Goal: Communication & Community: Answer question/provide support

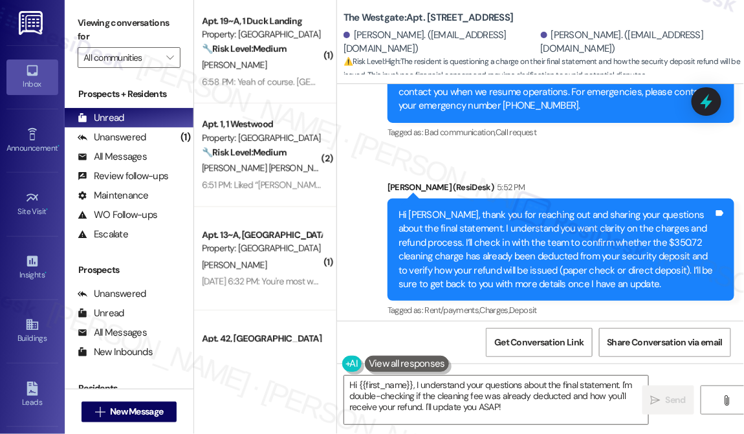
scroll to position [4410, 0]
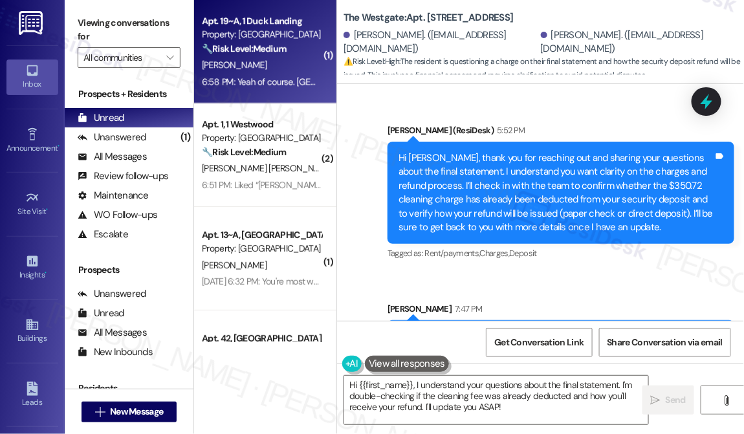
click at [274, 72] on div "[PERSON_NAME]" at bounding box center [261, 65] width 122 height 16
type textarea "Fetching suggested responses. Please feel free to read through the conversation…"
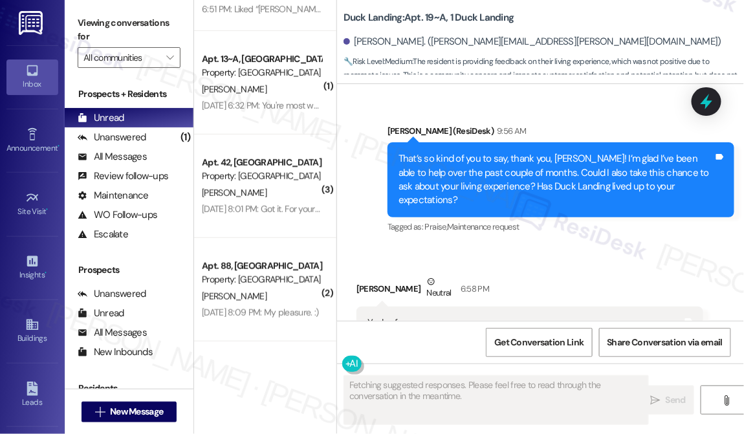
scroll to position [13469, 0]
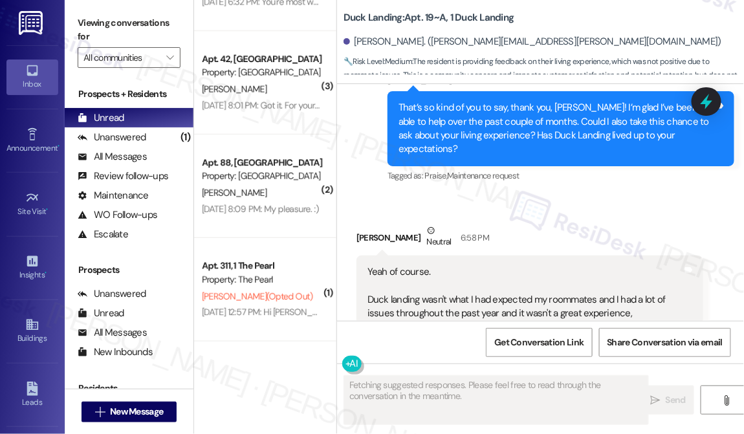
click at [446, 265] on div "Yeah of course. [GEOGRAPHIC_DATA] wasn't what I had expected my roommates and I…" at bounding box center [524, 299] width 315 height 69
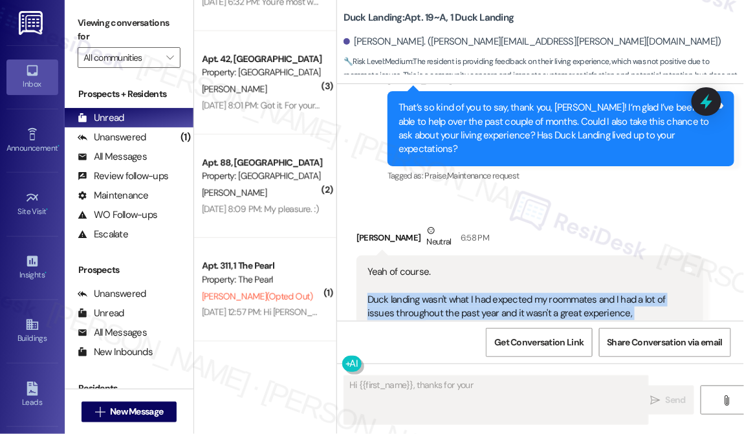
click at [446, 265] on div "Yeah of course. [GEOGRAPHIC_DATA] wasn't what I had expected my roommates and I…" at bounding box center [524, 299] width 315 height 69
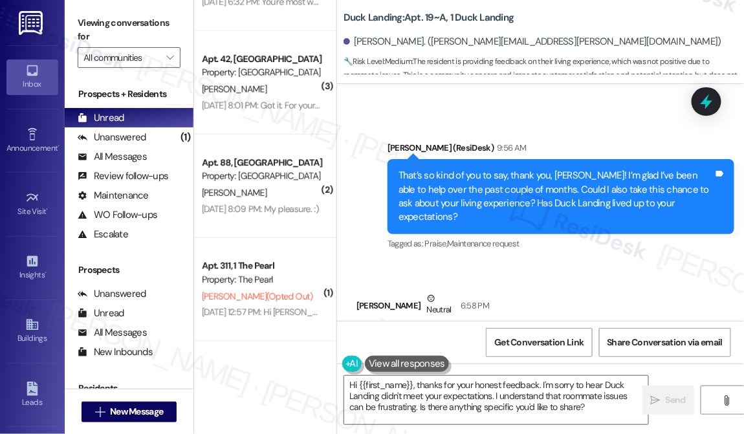
scroll to position [13352, 0]
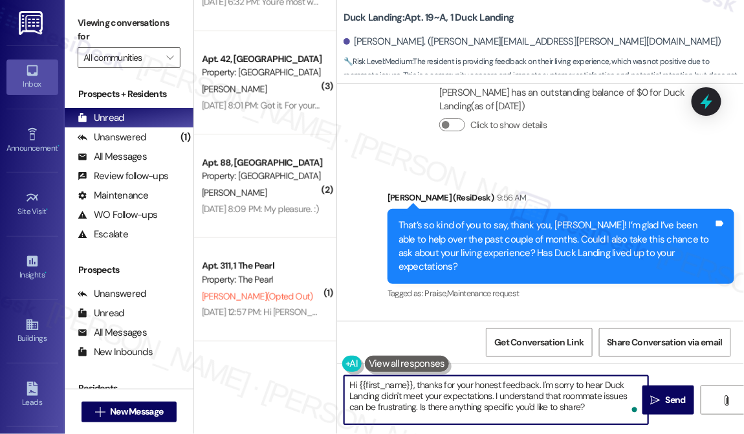
drag, startPoint x: 418, startPoint y: 388, endPoint x: 324, endPoint y: 376, distance: 94.5
click at [324, 376] on div "( 2 ) Apt. 1, 1 Westwood Property: Westwood 🔧 Risk Level: Medium The resident i…" at bounding box center [469, 217] width 550 height 434
click at [373, 341] on div "[PERSON_NAME] Neutral 6:58 PM" at bounding box center [529, 357] width 347 height 32
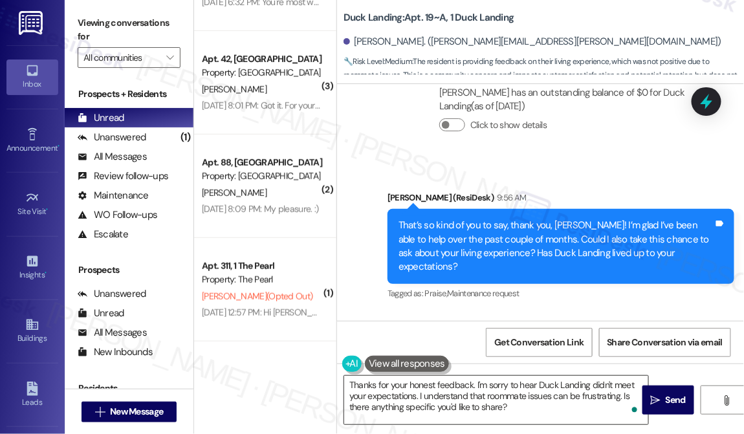
click at [458, 396] on textarea "Thanks for your honest feedback. I'm sorry to hear Duck Landing didn't meet you…" at bounding box center [496, 400] width 304 height 48
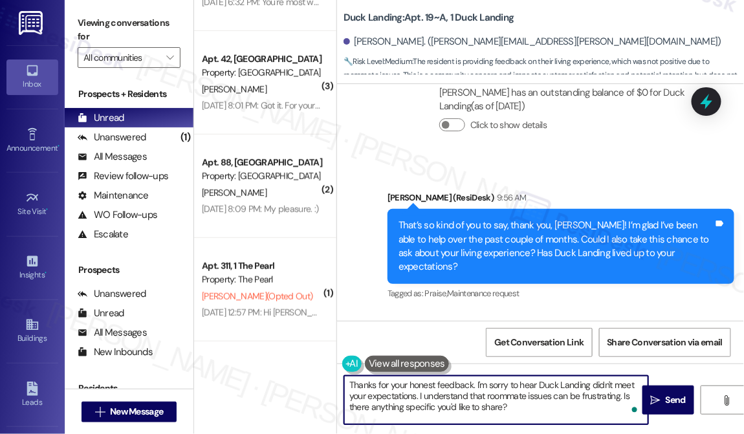
click at [458, 396] on textarea "Thanks for your honest feedback. I'm sorry to hear Duck Landing didn't meet you…" at bounding box center [496, 400] width 304 height 48
click at [508, 396] on textarea "Thanks for your honest feedback. I'm sorry to hear Duck Landing didn't meet you…" at bounding box center [496, 400] width 304 height 48
click at [528, 406] on textarea "Thanks for your honest feedback. I'm sorry to hear Duck Landing didn't meet you…" at bounding box center [496, 400] width 304 height 48
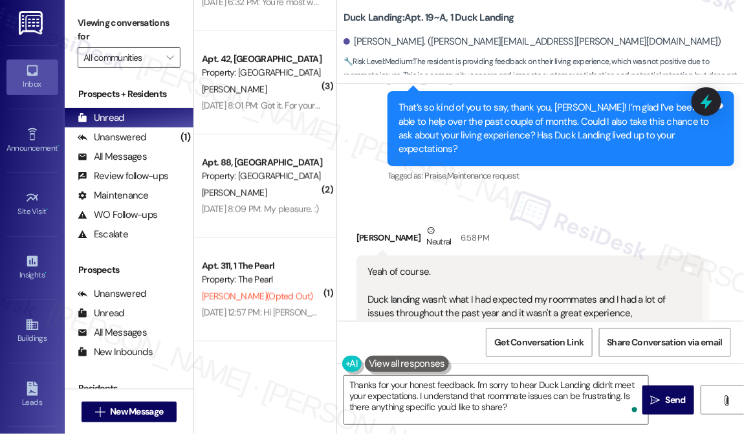
click at [500, 265] on div "Yeah of course. [GEOGRAPHIC_DATA] wasn't what I had expected my roommates and I…" at bounding box center [524, 299] width 315 height 69
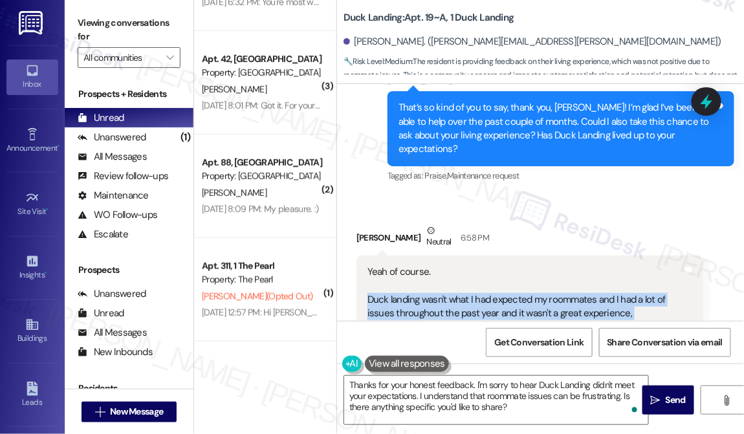
click at [500, 265] on div "Yeah of course. [GEOGRAPHIC_DATA] wasn't what I had expected my roommates and I…" at bounding box center [524, 299] width 315 height 69
click at [467, 265] on div "Yeah of course. [GEOGRAPHIC_DATA] wasn't what I had expected my roommates and I…" at bounding box center [524, 299] width 315 height 69
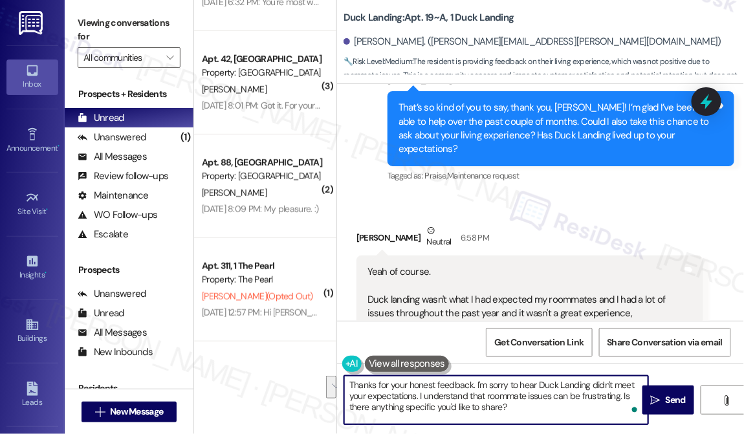
drag, startPoint x: 548, startPoint y: 409, endPoint x: 424, endPoint y: 393, distance: 124.5
click at [424, 393] on textarea "Thanks for your honest feedback. I'm sorry to hear Duck Landing didn't meet you…" at bounding box center [496, 400] width 304 height 48
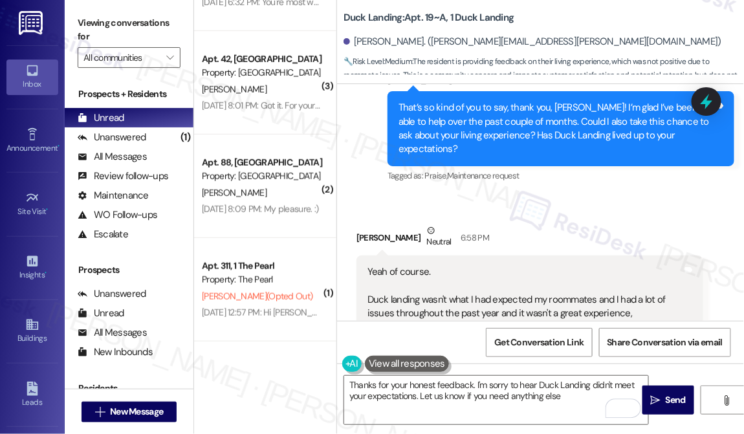
click at [420, 265] on div "Yeah of course. [GEOGRAPHIC_DATA] wasn't what I had expected my roommates and I…" at bounding box center [524, 299] width 315 height 69
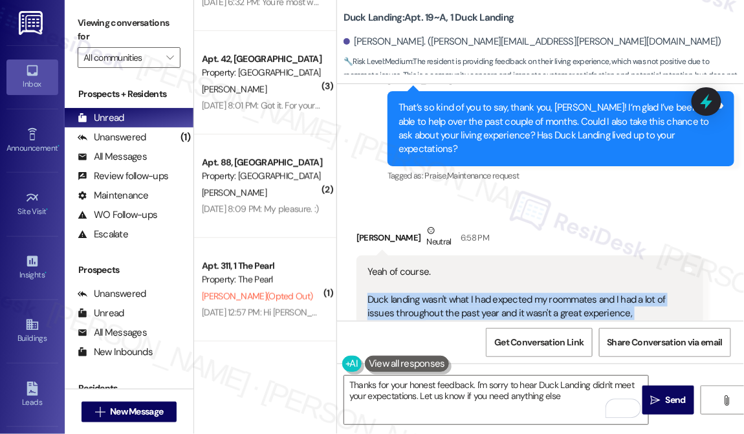
click at [420, 265] on div "Yeah of course. [GEOGRAPHIC_DATA] wasn't what I had expected my roommates and I…" at bounding box center [524, 299] width 315 height 69
copy div "Duck landing wasn't what I had expected my roommates and I had a lot of issues …"
click at [74, 6] on div "Viewing conversations for All communities " at bounding box center [129, 40] width 129 height 81
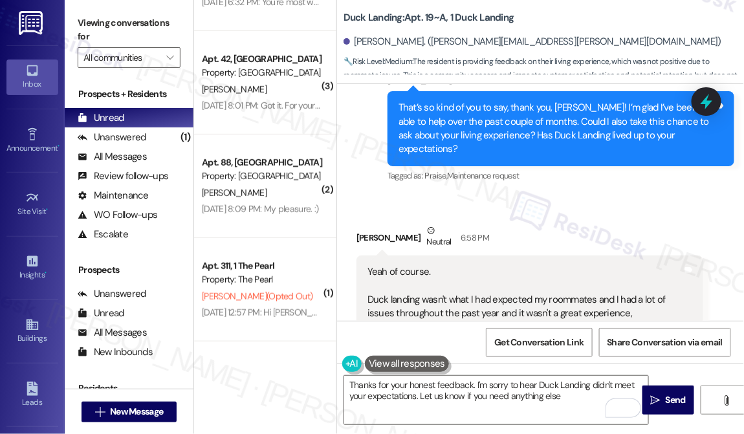
click at [78, 16] on label "Viewing conversations for" at bounding box center [129, 30] width 103 height 34
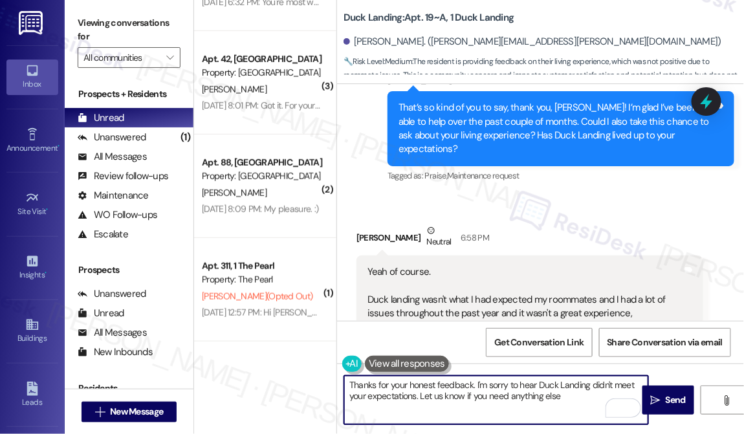
click at [475, 385] on textarea "Thanks for your honest feedback. I'm sorry to hear Duck Landing didn't meet you…" at bounding box center [496, 400] width 304 height 48
paste textarea "I’m really sorry to hear that your experience at [GEOGRAPHIC_DATA] wasn’t what …"
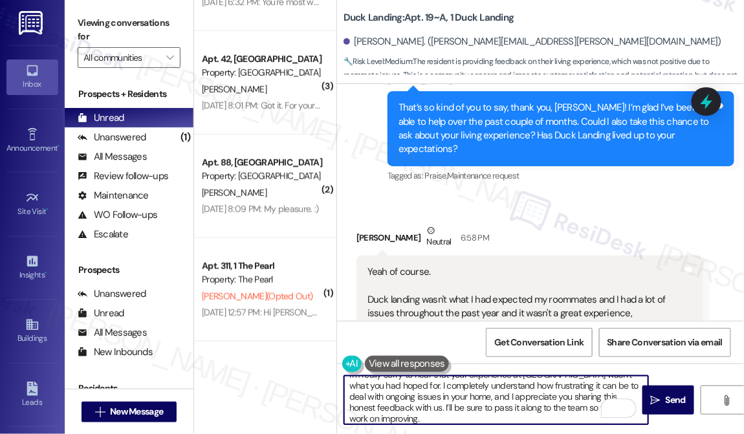
scroll to position [0, 0]
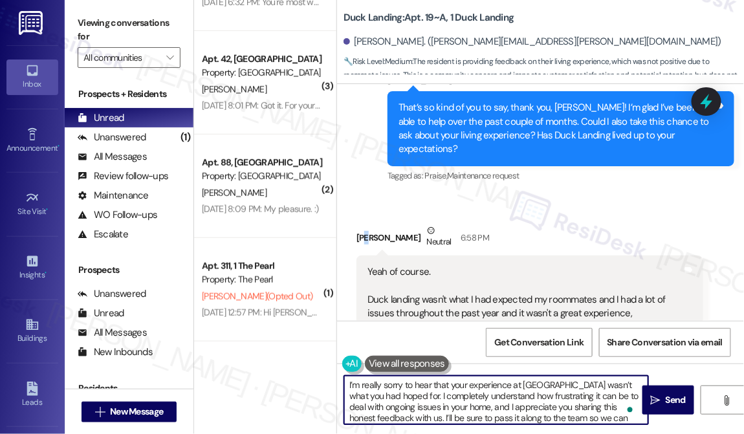
click at [367, 224] on div "[PERSON_NAME] Neutral 6:58 PM" at bounding box center [529, 240] width 347 height 32
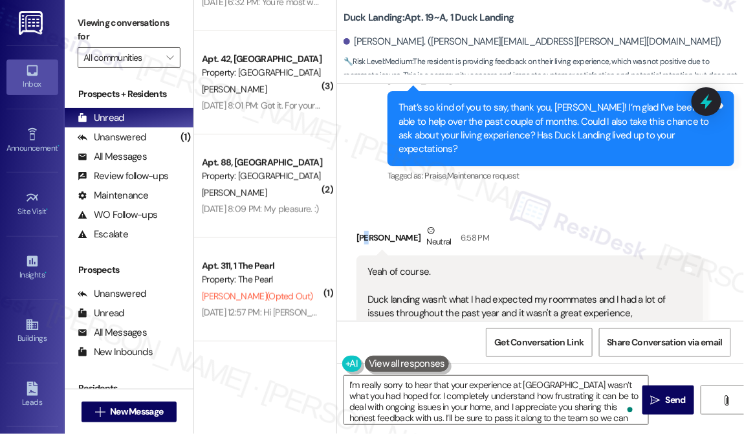
click at [367, 224] on div "[PERSON_NAME] Neutral 6:58 PM" at bounding box center [529, 240] width 347 height 32
click at [368, 224] on div "[PERSON_NAME] Neutral 6:58 PM" at bounding box center [529, 240] width 347 height 32
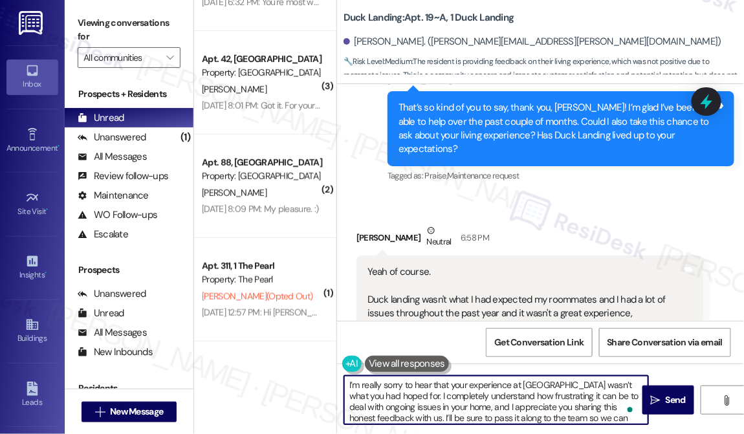
click at [403, 391] on textarea "I’m really sorry to hear that your experience at [GEOGRAPHIC_DATA] wasn’t what …" at bounding box center [496, 400] width 304 height 48
paste textarea "[PERSON_NAME]"
drag, startPoint x: 512, startPoint y: 405, endPoint x: 440, endPoint y: 395, distance: 72.4
click at [440, 395] on textarea "I’m really sorry to hear that your experience at [GEOGRAPHIC_DATA] wasn’t what …" at bounding box center [496, 400] width 304 height 48
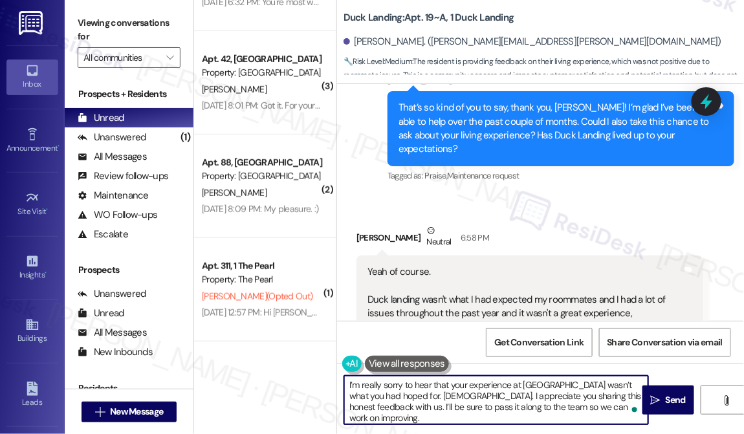
click at [605, 404] on textarea "I’m really sorry to hear that your experience at [GEOGRAPHIC_DATA] wasn’t what …" at bounding box center [496, 400] width 304 height 48
type textarea "I’m really sorry to hear that your experience at [GEOGRAPHIC_DATA] wasn’t what …"
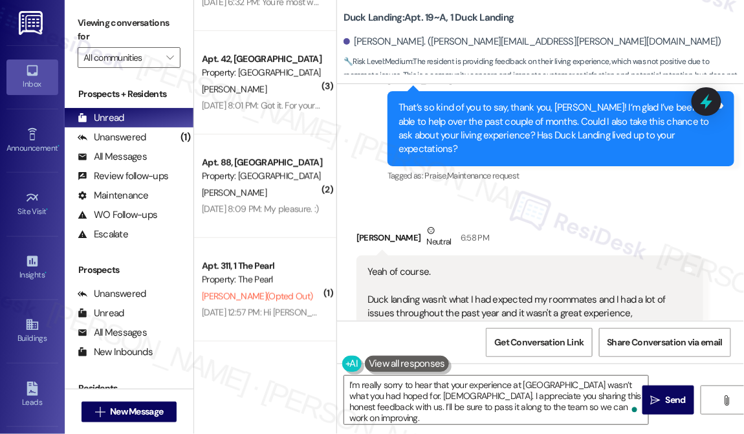
click at [72, 17] on div "Viewing conversations for All communities " at bounding box center [129, 40] width 129 height 81
click at [650, 398] on icon "" at bounding box center [655, 400] width 10 height 10
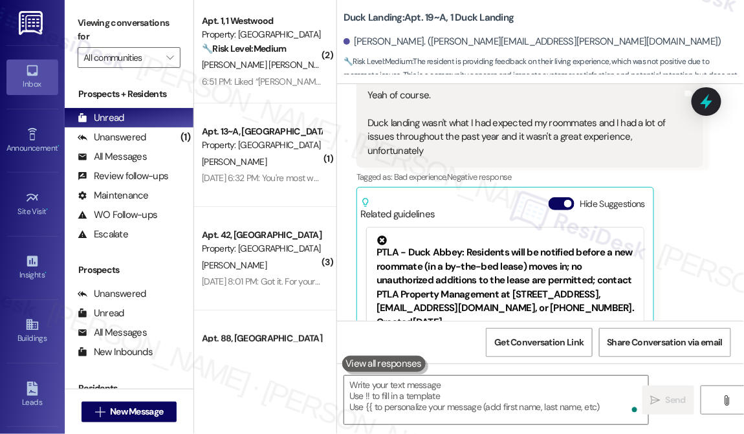
scroll to position [252, 0]
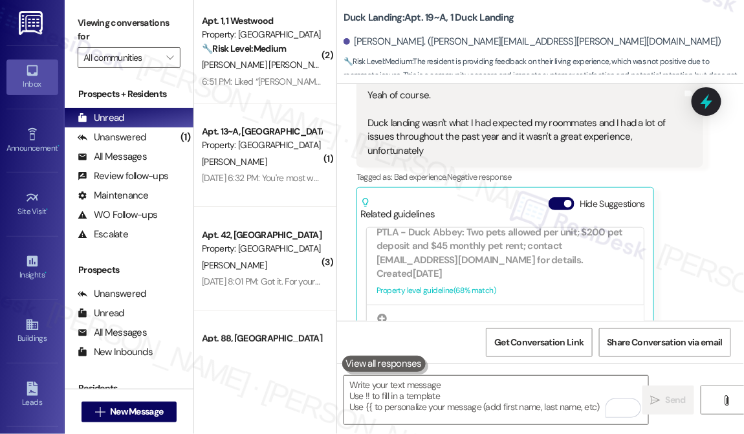
click at [72, 15] on div "Viewing conversations for All communities " at bounding box center [129, 40] width 129 height 81
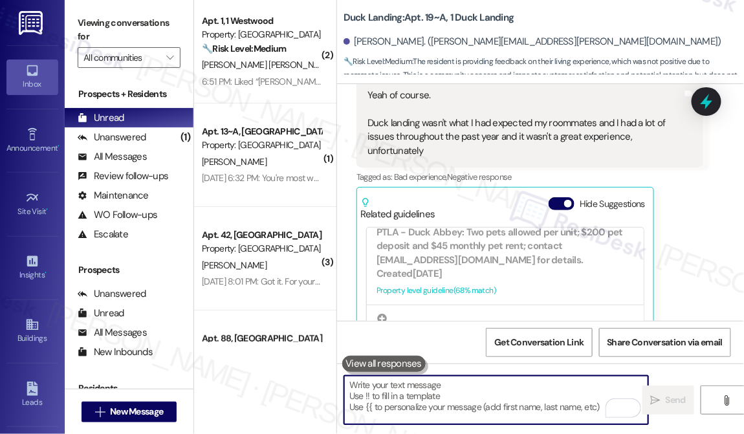
click at [411, 394] on textarea "To enrich screen reader interactions, please activate Accessibility in Grammarl…" at bounding box center [496, 400] width 304 height 48
paste textarea "That’s wonderful to hear, [PERSON_NAME]—thank you! 💛 If you’re comfortable, wou…"
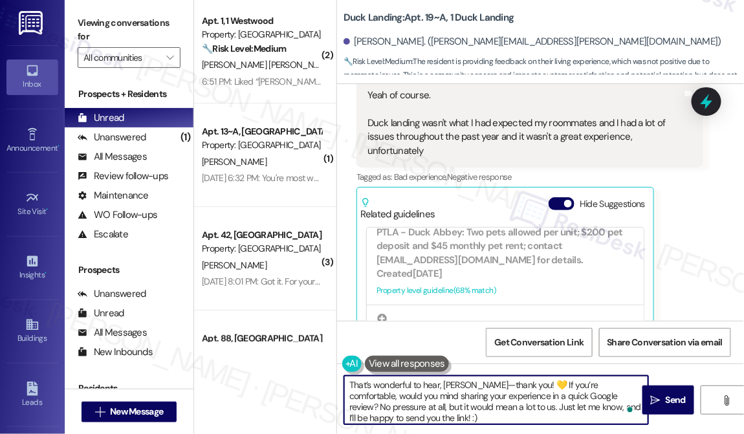
click at [476, 384] on textarea "That’s wonderful to hear, [PERSON_NAME]—thank you! 💛 If you’re comfortable, wou…" at bounding box center [496, 400] width 304 height 48
click at [420, 396] on textarea "That’s wonderful to hear, [PERSON_NAME], thank you! 💛 If you’re comfortable, wo…" at bounding box center [496, 400] width 304 height 48
click at [472, 396] on textarea "That’s wonderful to hear, [PERSON_NAME], thank you! 💛 If you’re comfortable, wo…" at bounding box center [496, 400] width 304 height 48
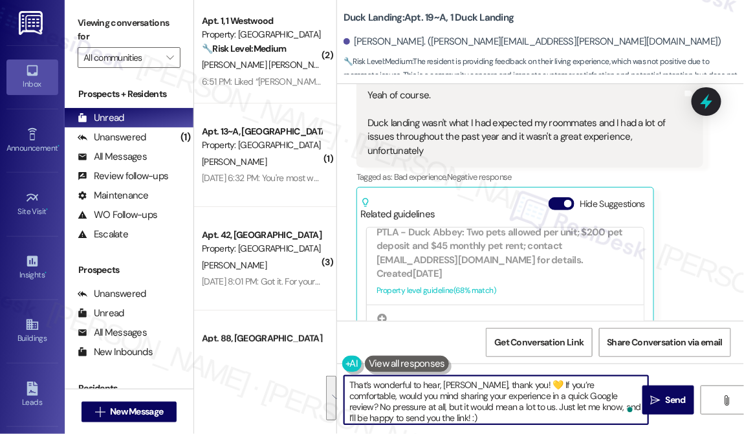
click at [476, 394] on textarea "That’s wonderful to hear, [PERSON_NAME], thank you! 💛 If you’re comfortable, wo…" at bounding box center [496, 400] width 304 height 48
click at [443, 387] on textarea "That’s wonderful to hear, [PERSON_NAME], thank you! 💛 If you’re comfortable, wo…" at bounding box center [496, 400] width 304 height 48
click at [401, 418] on textarea "That’s wonderful to hear, [PERSON_NAME], thank you! 💛 If you’re comfortable, wo…" at bounding box center [496, 400] width 304 height 48
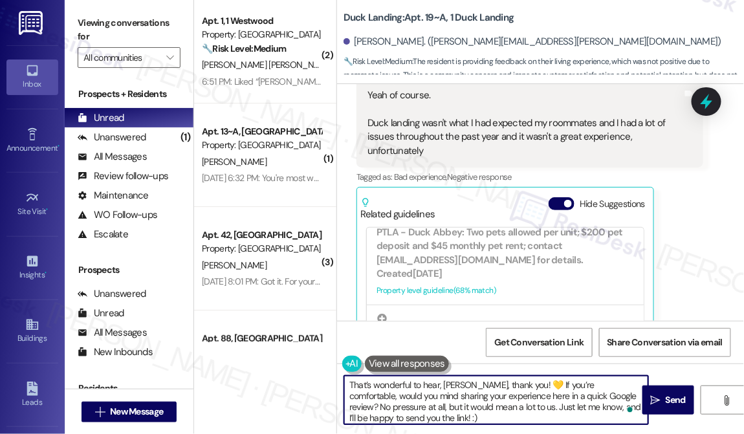
click at [440, 398] on textarea "That’s wonderful to hear, [PERSON_NAME], thank you! 💛 If you’re comfortable, wo…" at bounding box center [496, 400] width 304 height 48
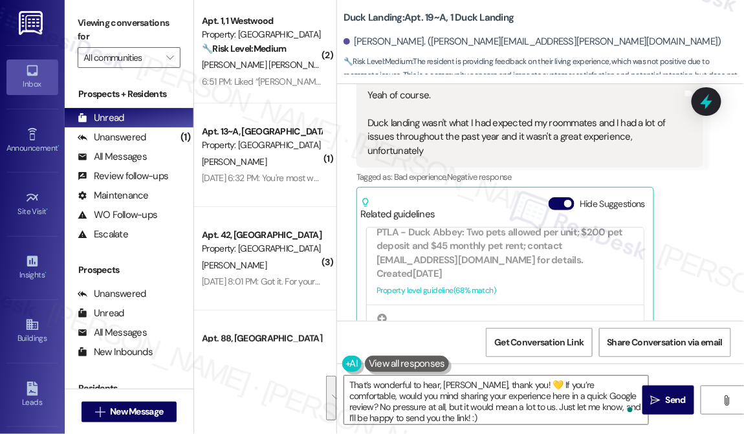
click at [72, 5] on div "Viewing conversations for All communities " at bounding box center [129, 40] width 129 height 81
click at [548, 390] on textarea "That’s wonderful to hear, [PERSON_NAME], thank you! 💛 If you’re comfortable, wo…" at bounding box center [496, 400] width 304 height 48
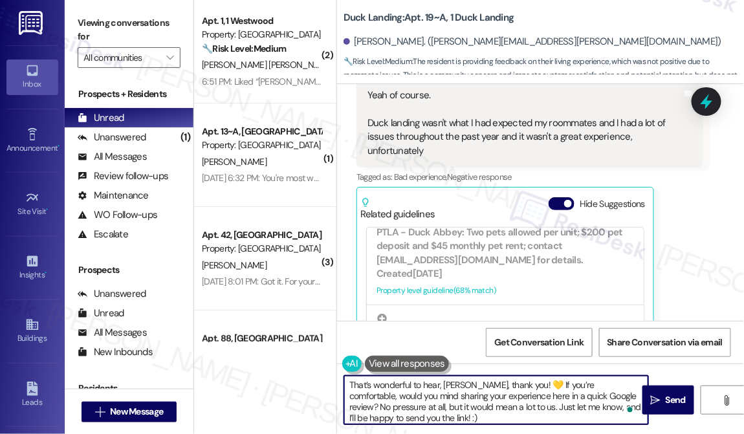
click at [548, 390] on textarea "That’s wonderful to hear, [PERSON_NAME], thank you! 💛 If you’re comfortable, wo…" at bounding box center [496, 400] width 304 height 48
click at [491, 391] on textarea "That’s wonderful to hear, [PERSON_NAME], thank you! 💛 If you’re comfortable, wo…" at bounding box center [496, 400] width 304 height 48
click at [434, 394] on textarea "That’s wonderful to hear, [PERSON_NAME], thank you! 💛 If you’re comfortable, wo…" at bounding box center [496, 400] width 304 height 48
type textarea "That’s wonderful to hear, [PERSON_NAME], thank you! 💛 If you’re comfortable, wo…"
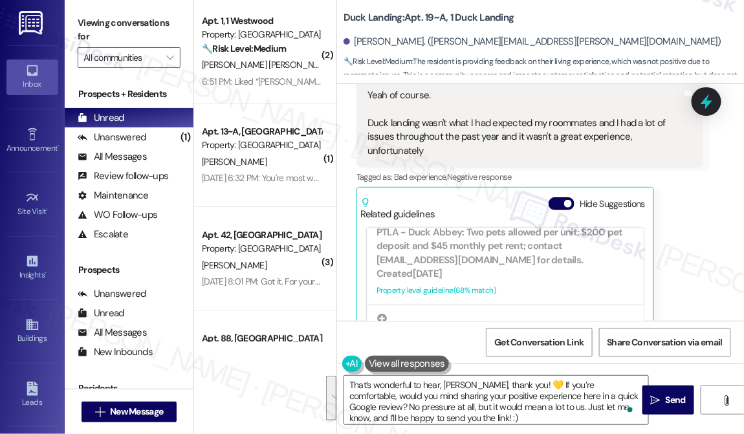
click at [69, 19] on div "Viewing conversations for All communities " at bounding box center [129, 40] width 129 height 81
click at [672, 391] on button " Send" at bounding box center [668, 399] width 52 height 29
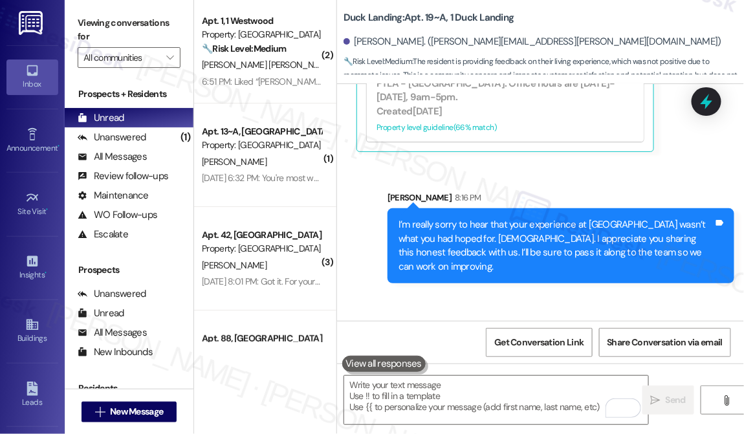
scroll to position [13896, 0]
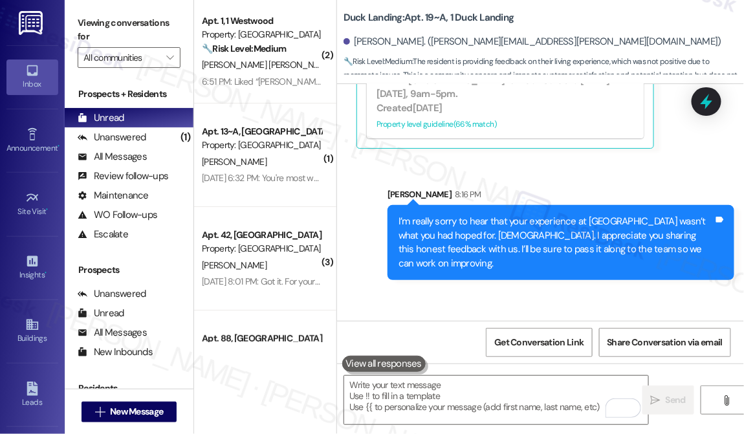
click at [515, 347] on div "That’s wonderful to hear, [PERSON_NAME], thank you! 💛 If you’re comfortable, wo…" at bounding box center [555, 375] width 315 height 56
copy div "That’s wonderful to hear, [PERSON_NAME], thank you! 💛 If you’re comfortable, wo…"
